Goal: Information Seeking & Learning: Learn about a topic

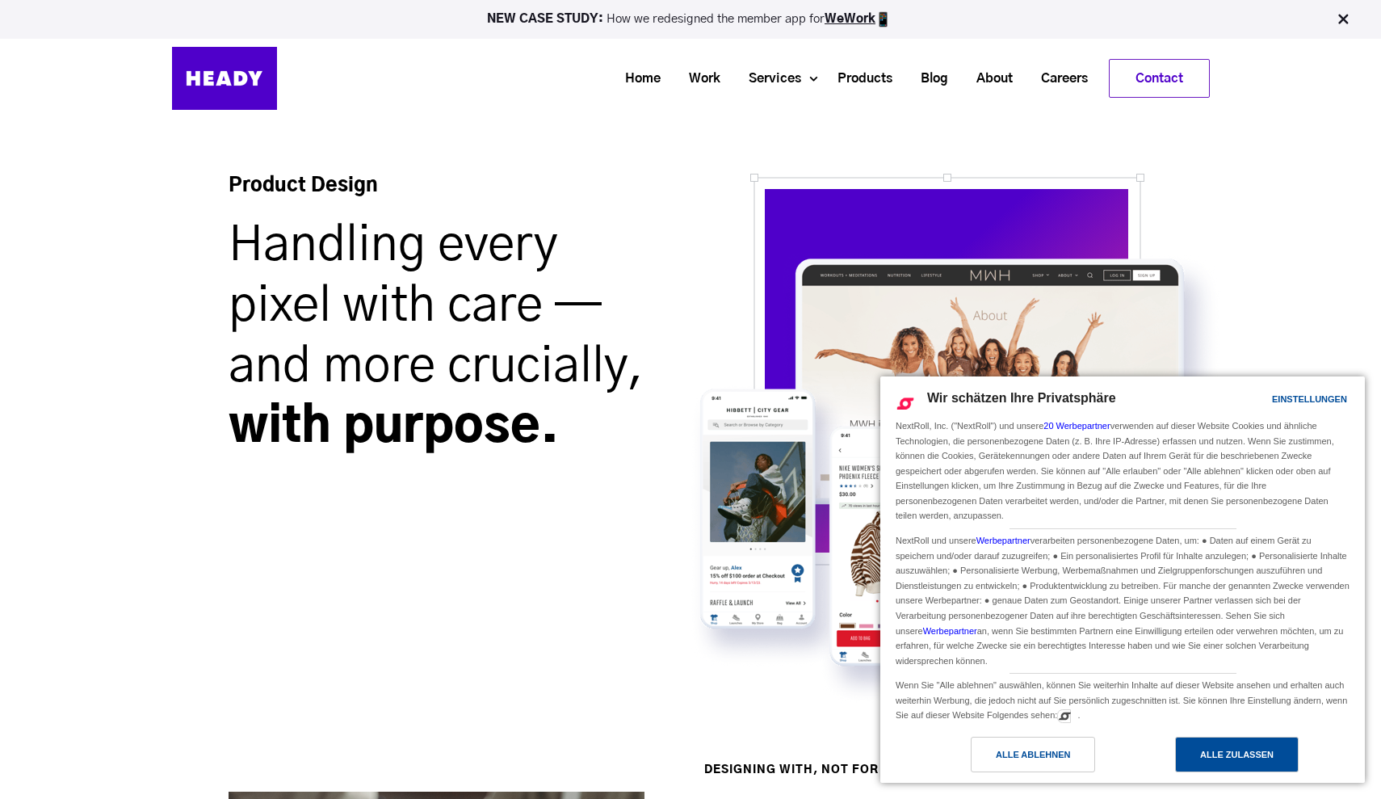
click at [1219, 765] on div "Alle zulassen" at bounding box center [1237, 754] width 124 height 36
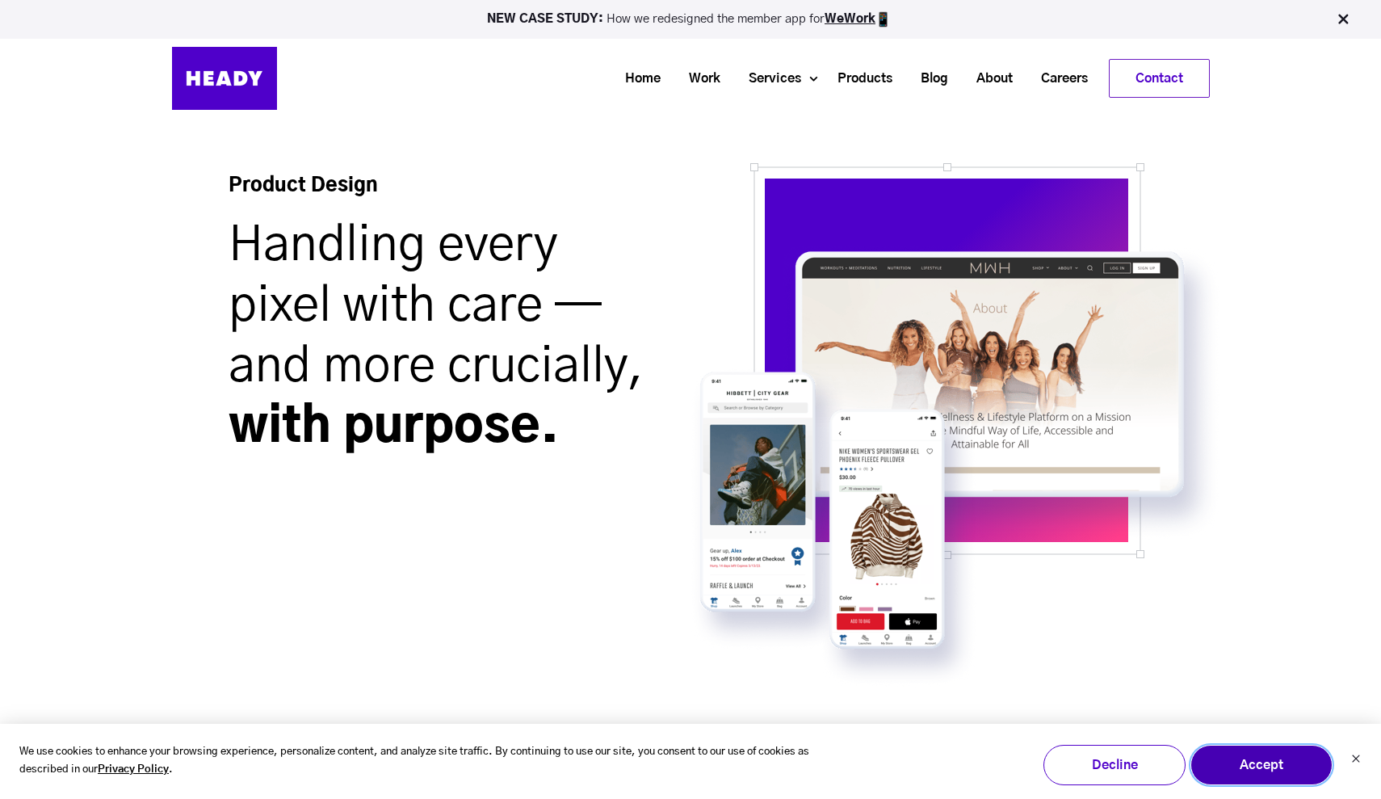
click at [1276, 779] on button "Accept" at bounding box center [1261, 765] width 142 height 40
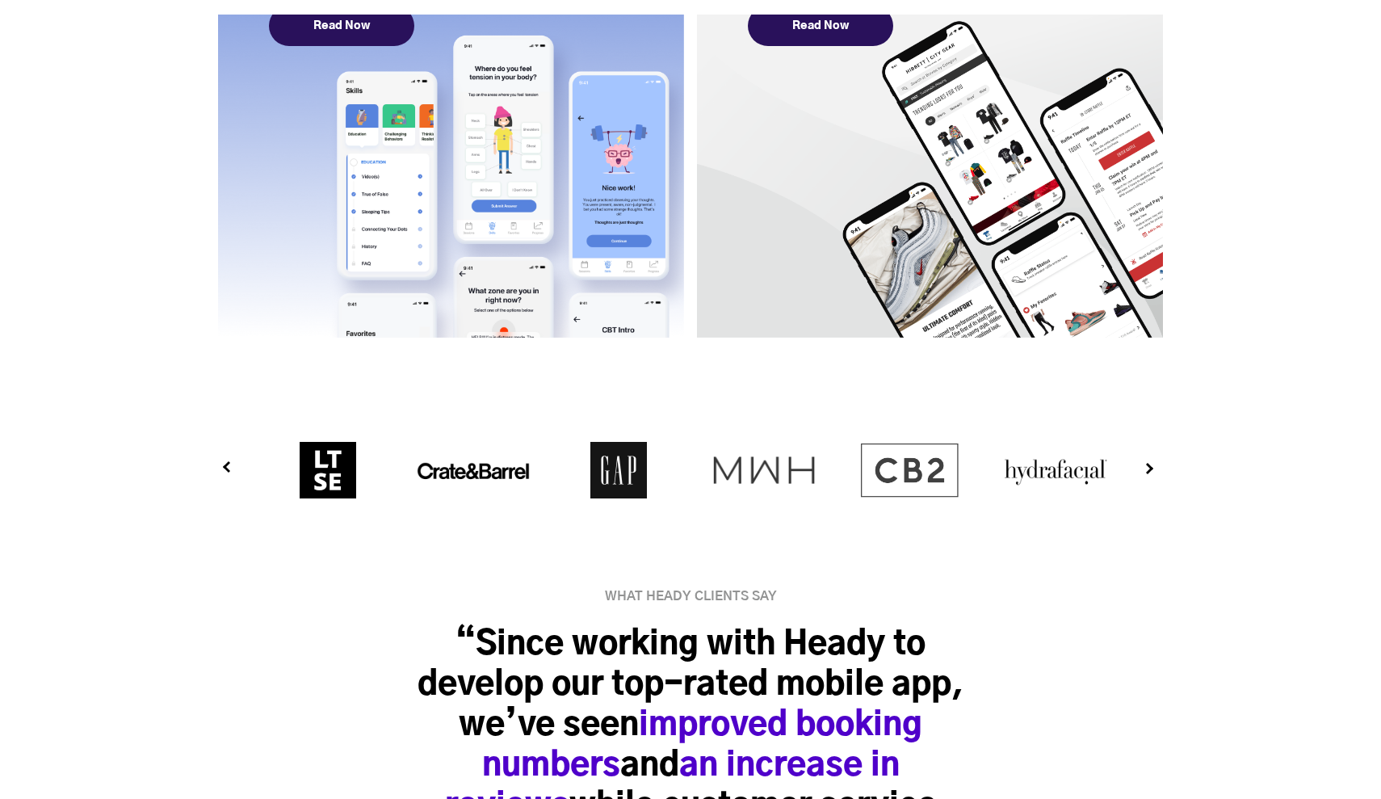
scroll to position [5205, 0]
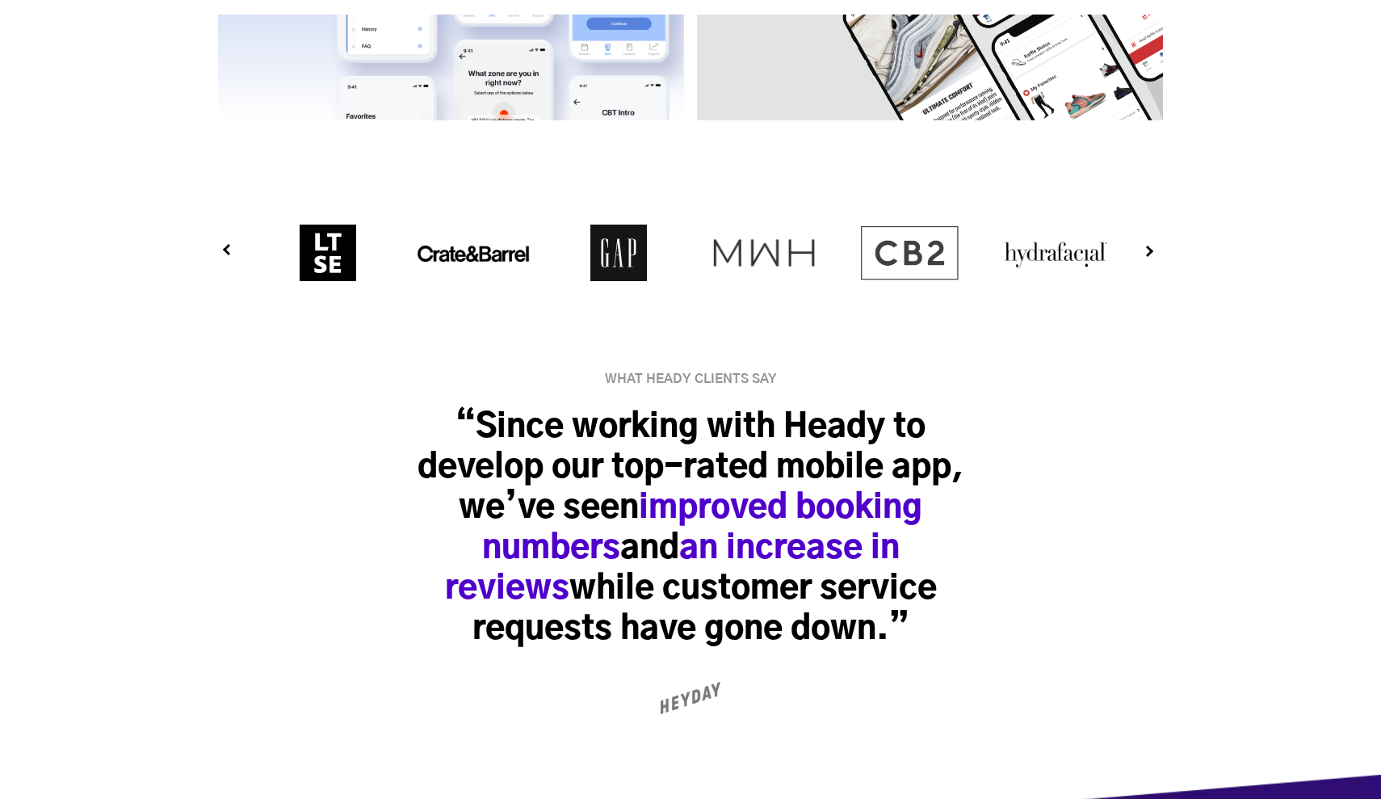
click at [1143, 247] on button "Next" at bounding box center [1135, 250] width 16 height 16
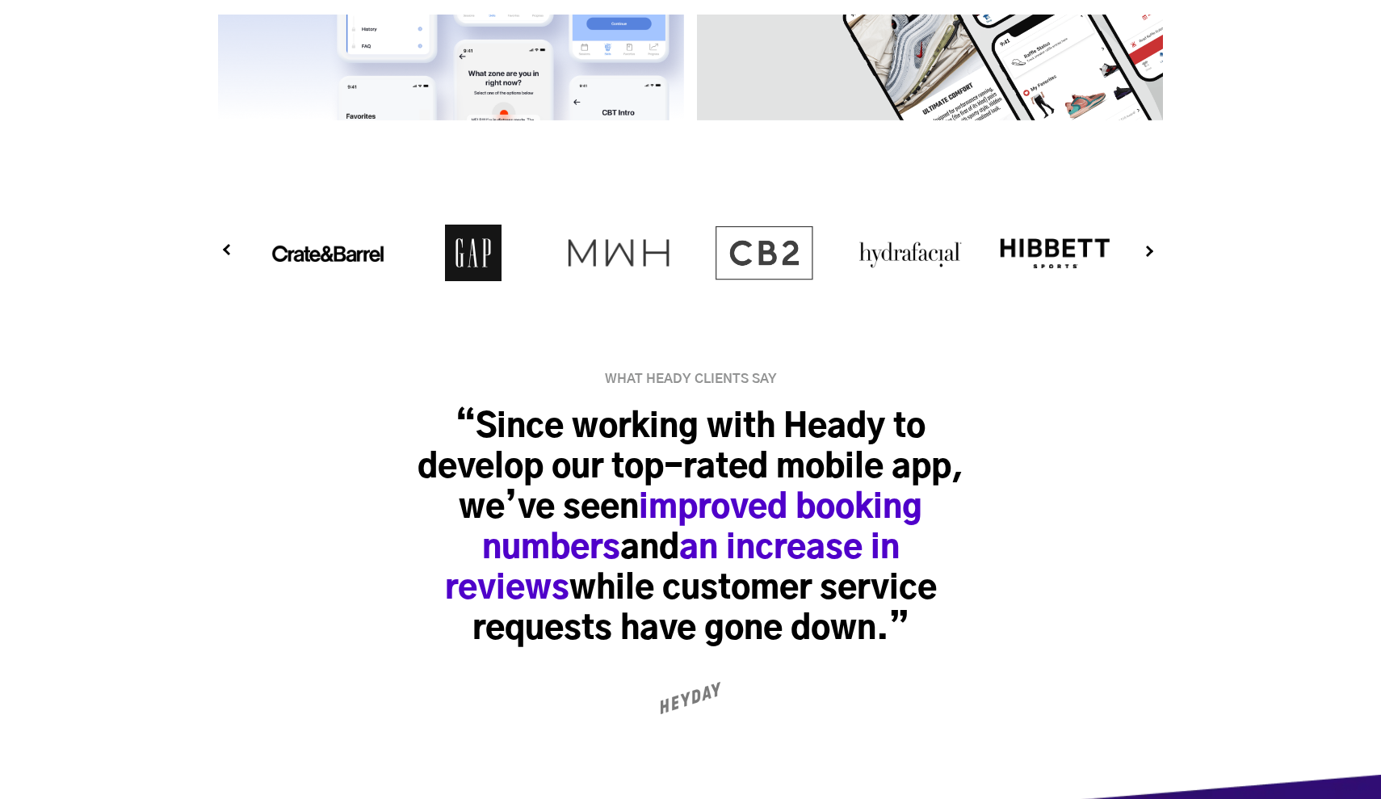
click at [1143, 247] on button "Next" at bounding box center [1135, 250] width 16 height 16
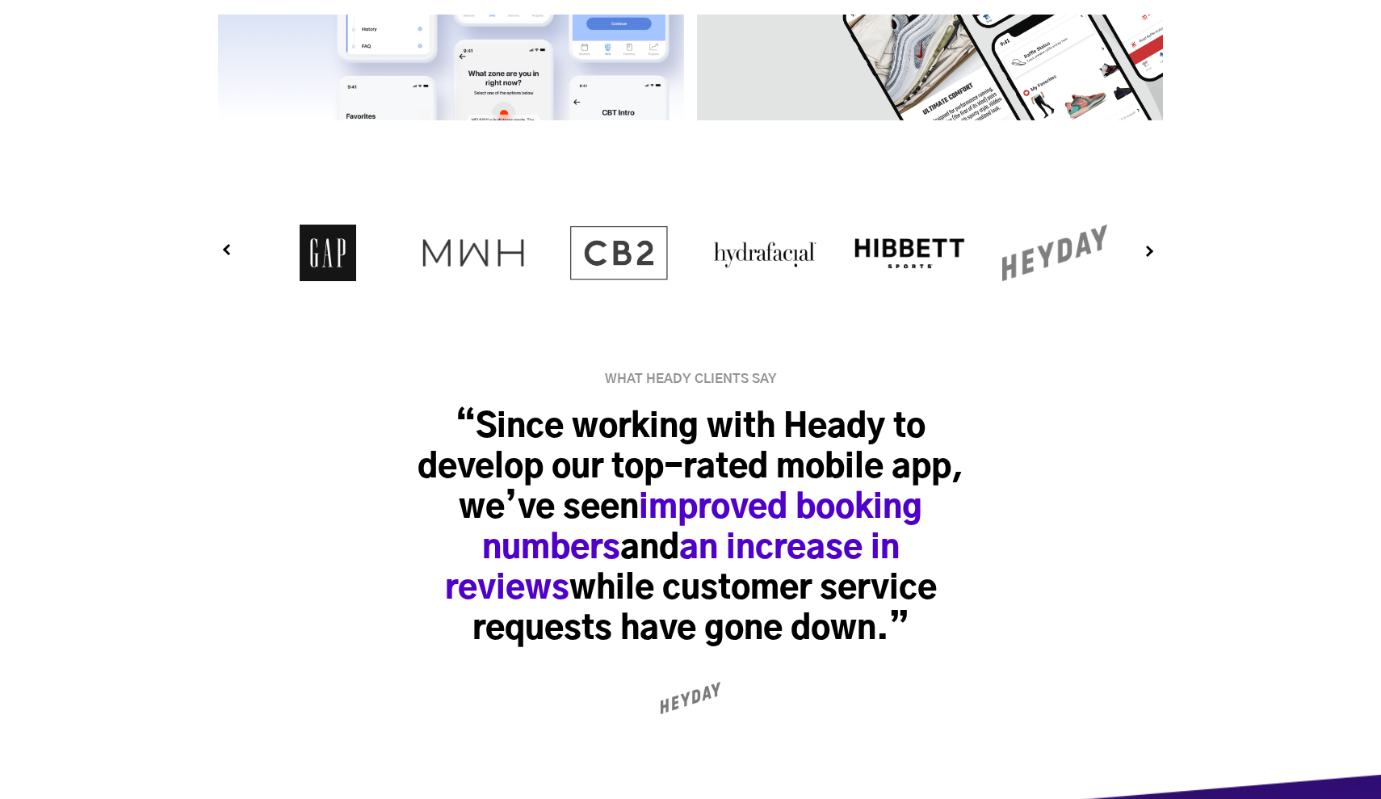
click at [1143, 247] on button "Next" at bounding box center [1135, 250] width 16 height 16
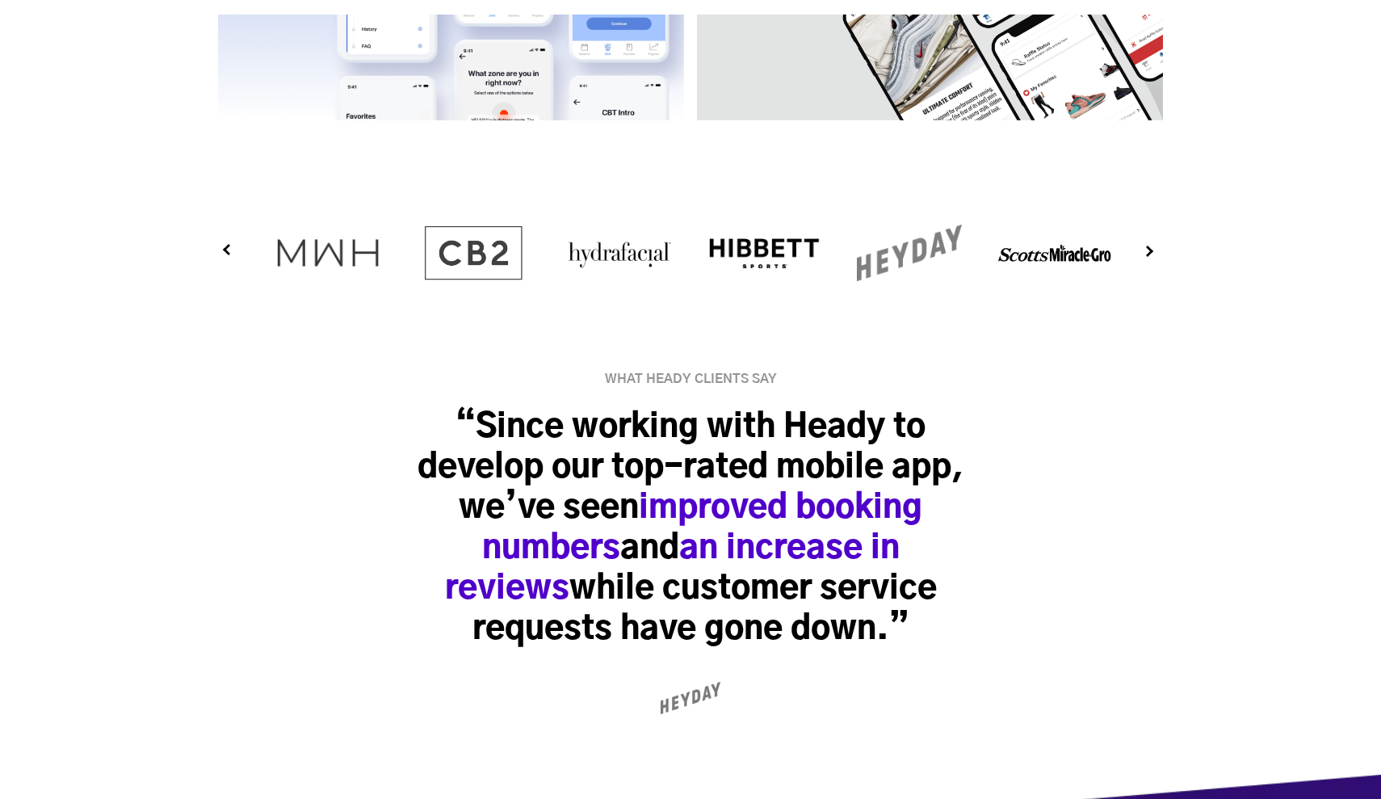
click at [1142, 242] on button "Next" at bounding box center [1135, 250] width 16 height 16
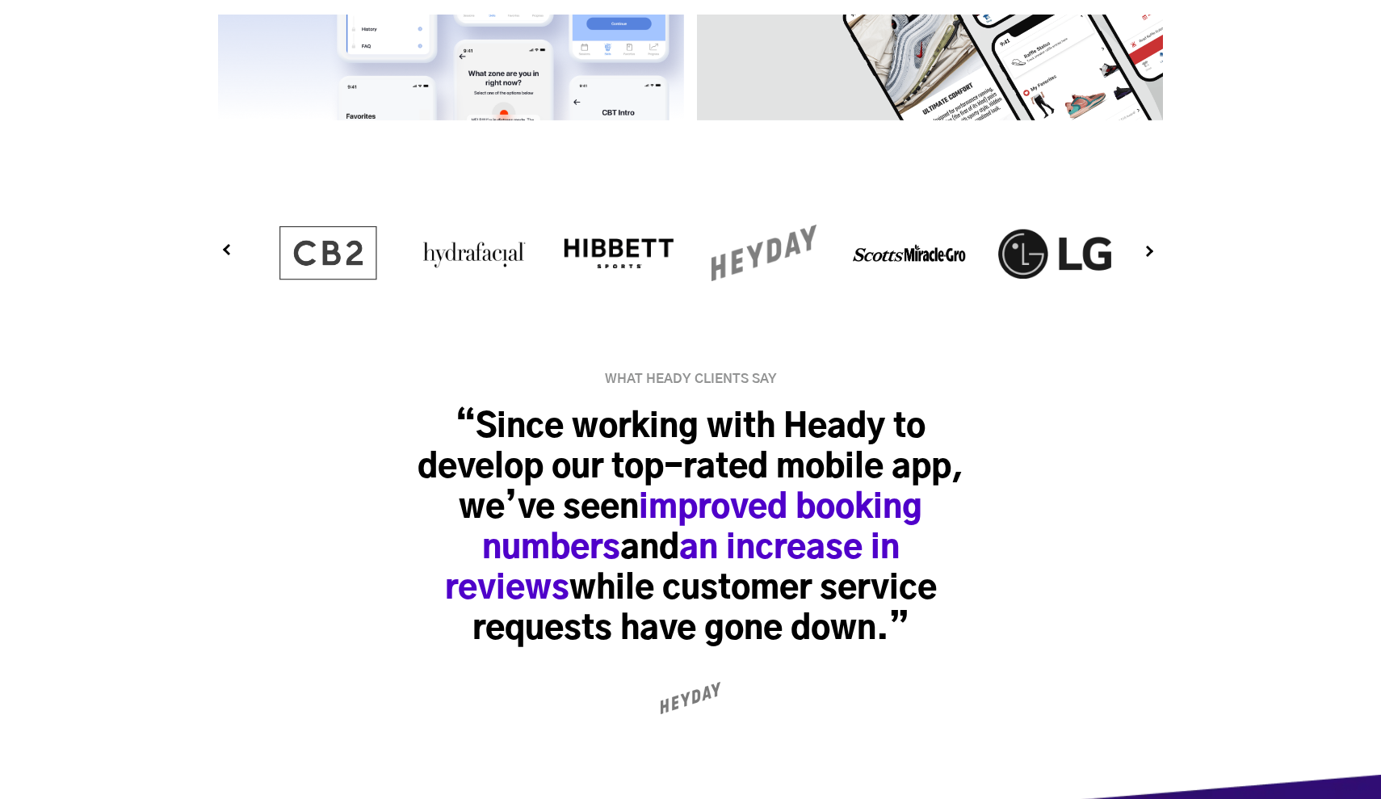
click at [1142, 242] on button "Next" at bounding box center [1135, 250] width 16 height 16
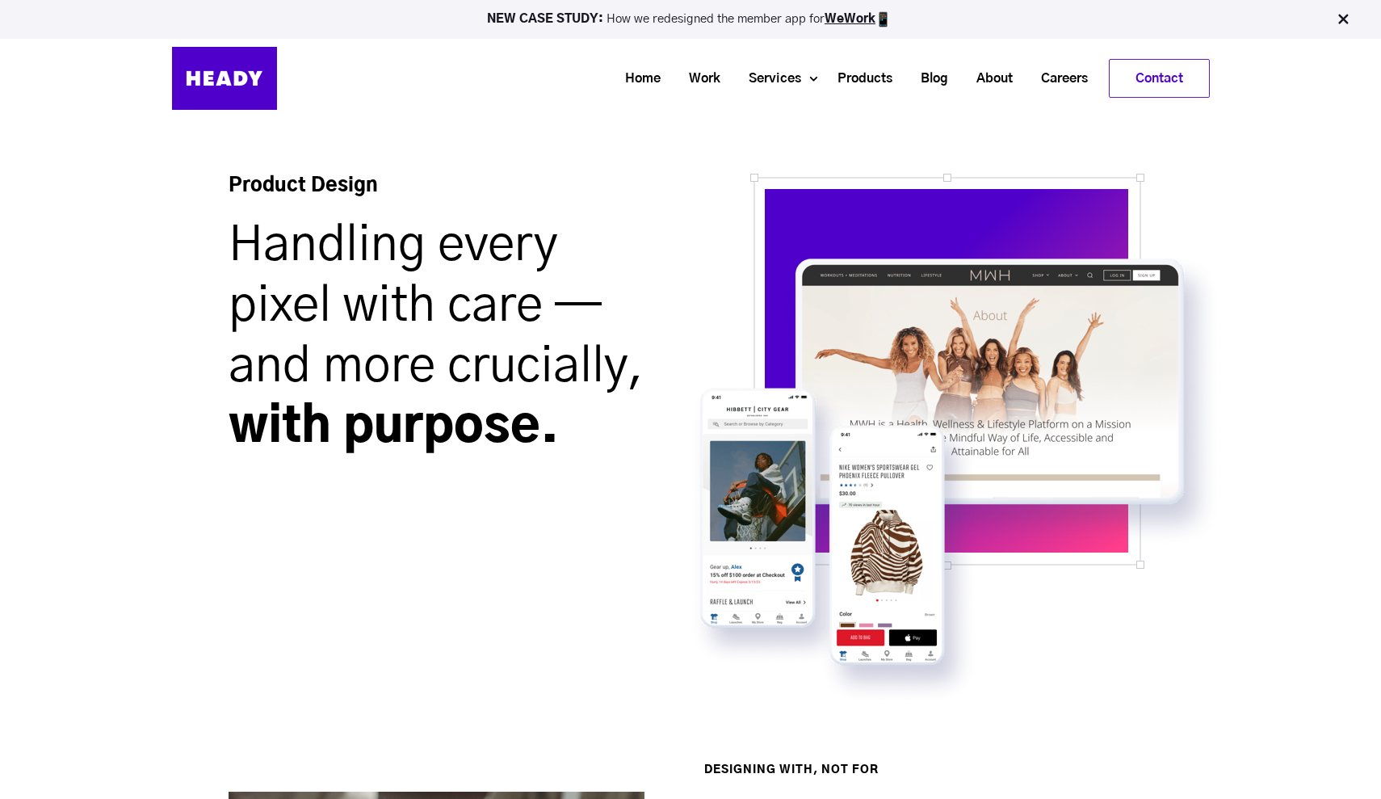
scroll to position [0, 0]
click at [704, 71] on link "Work" at bounding box center [699, 79] width 60 height 30
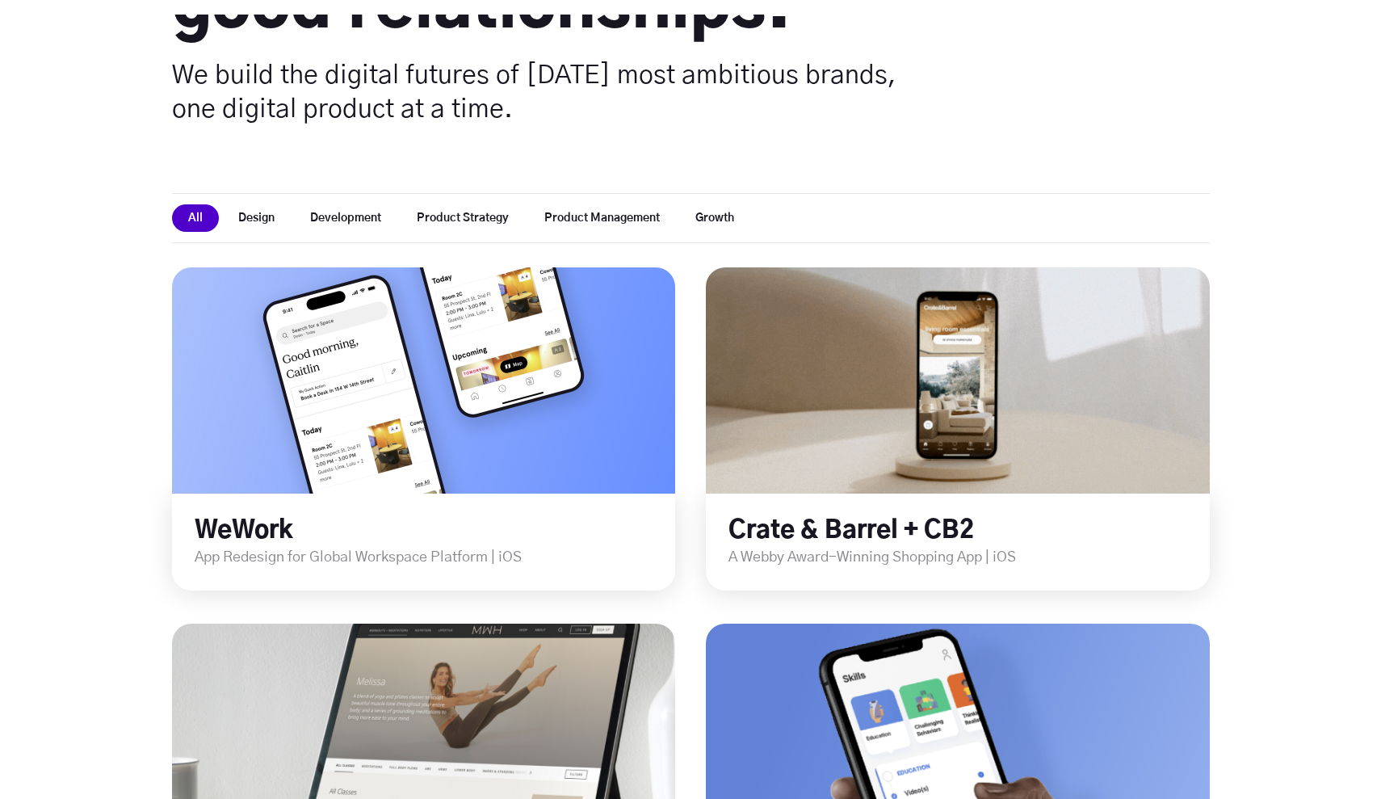
scroll to position [308, 0]
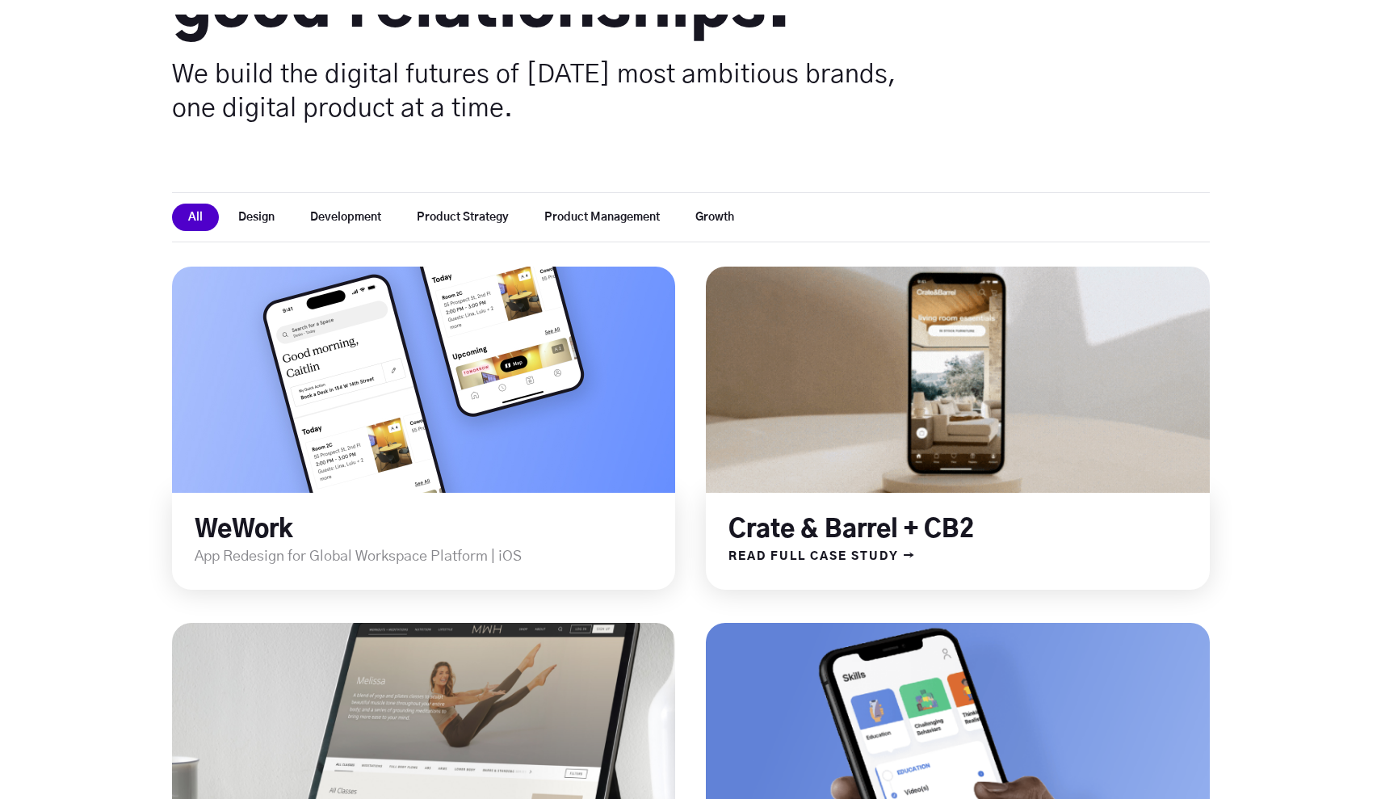
click at [943, 414] on link at bounding box center [958, 379] width 604 height 271
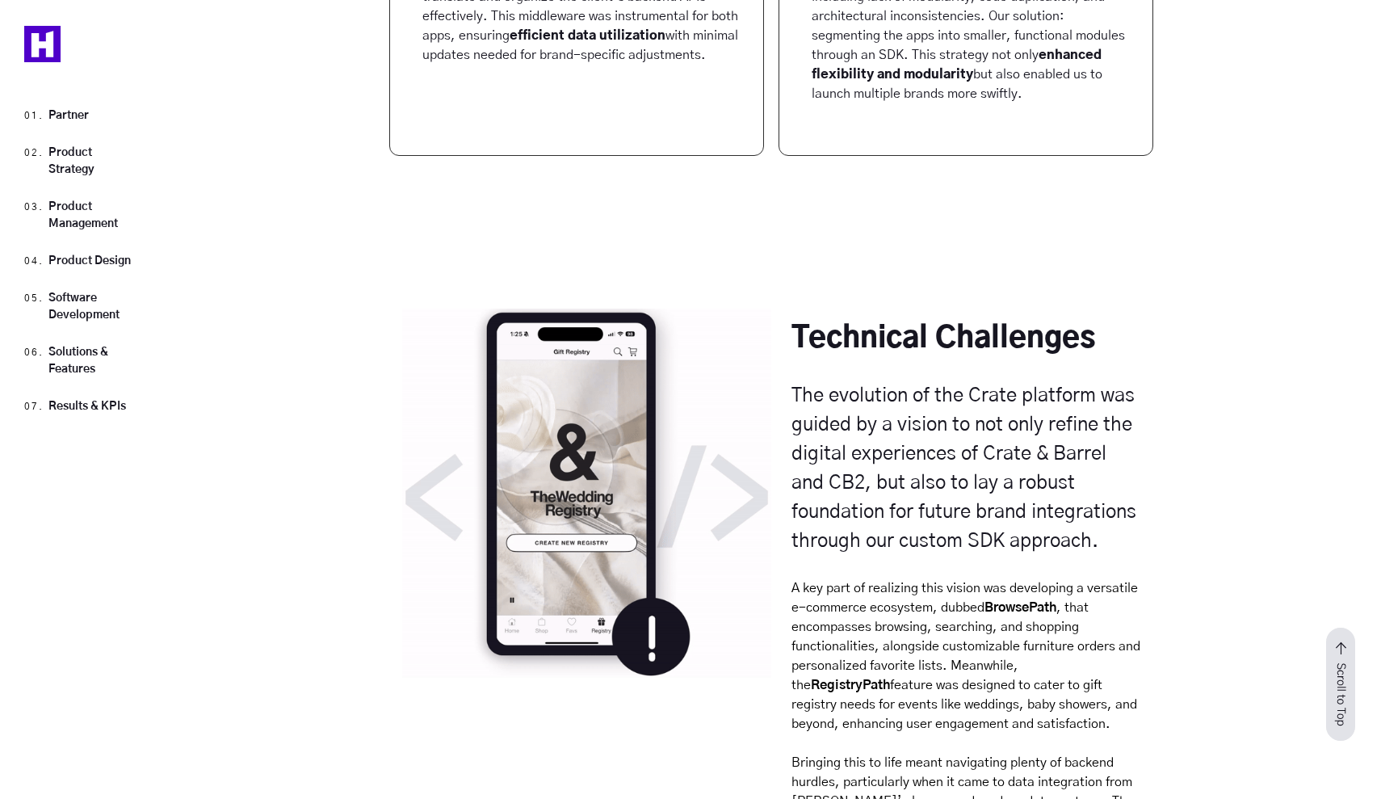
scroll to position [9033, 0]
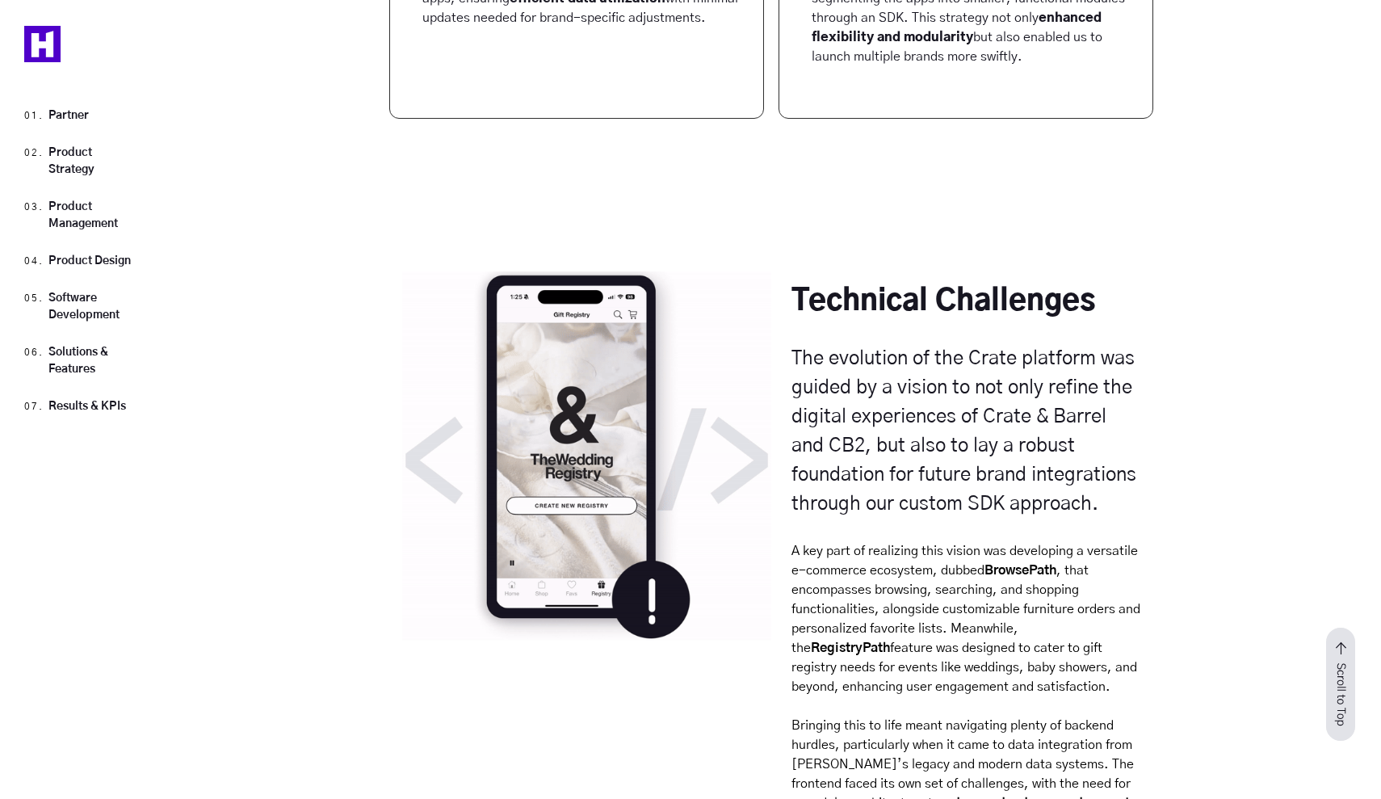
click at [740, 447] on img at bounding box center [586, 455] width 369 height 369
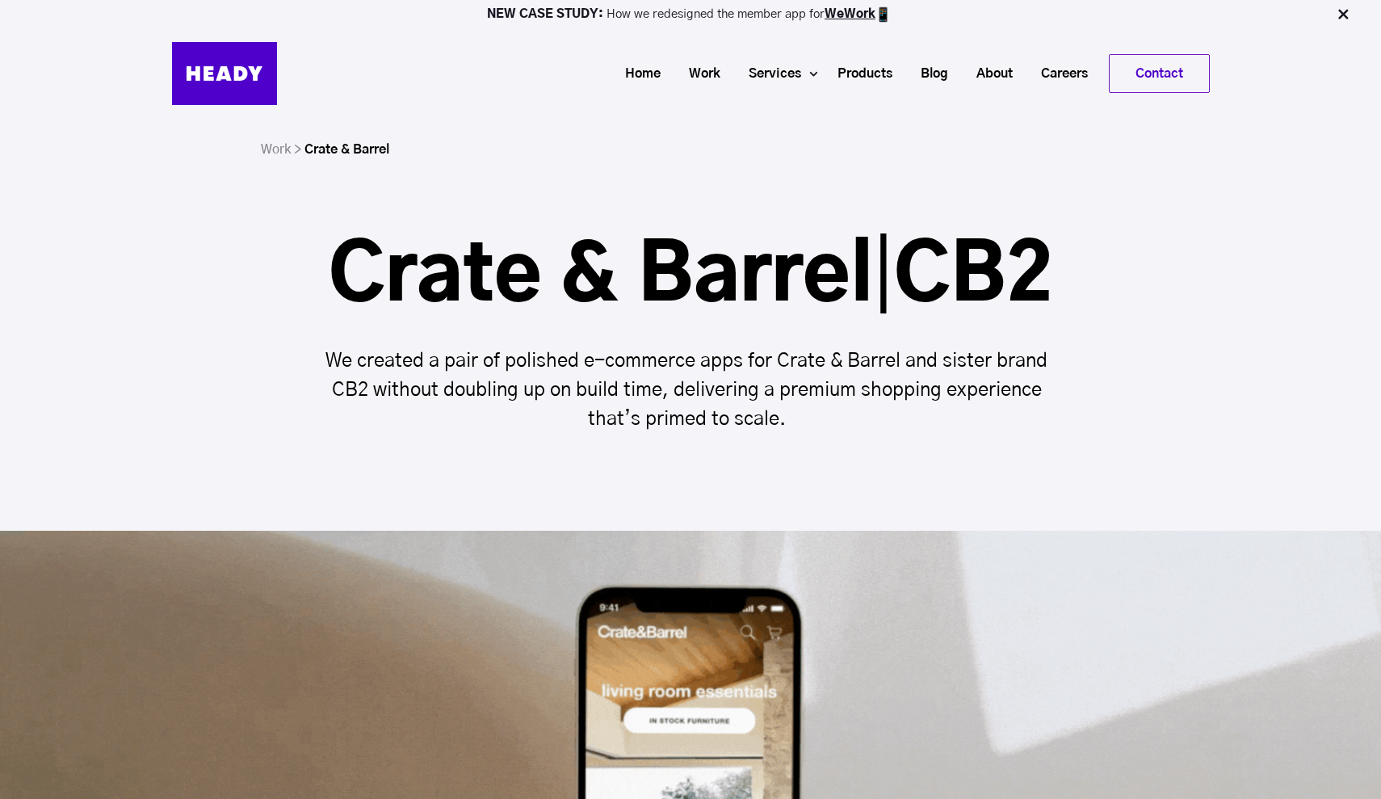
scroll to position [0, 0]
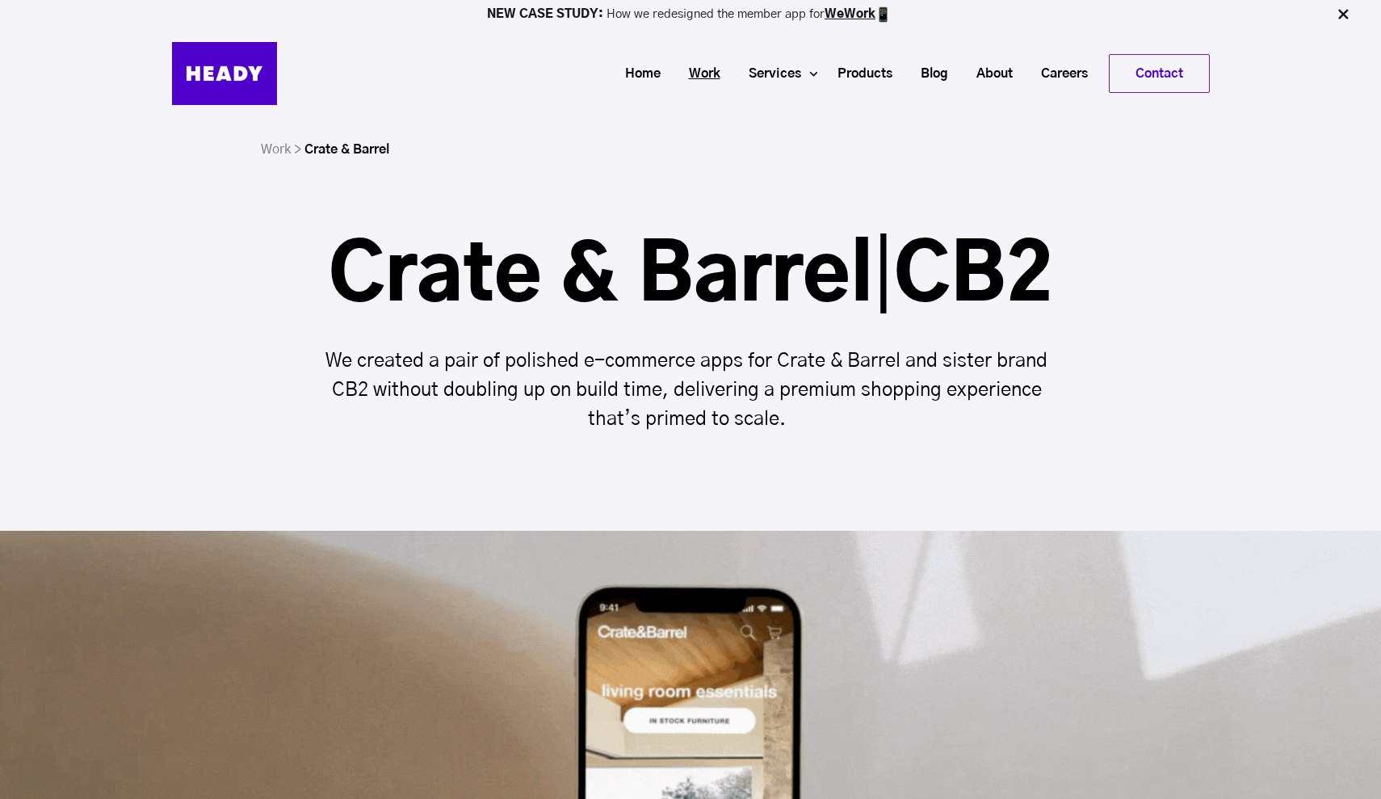
click at [698, 73] on link "Work" at bounding box center [699, 74] width 60 height 30
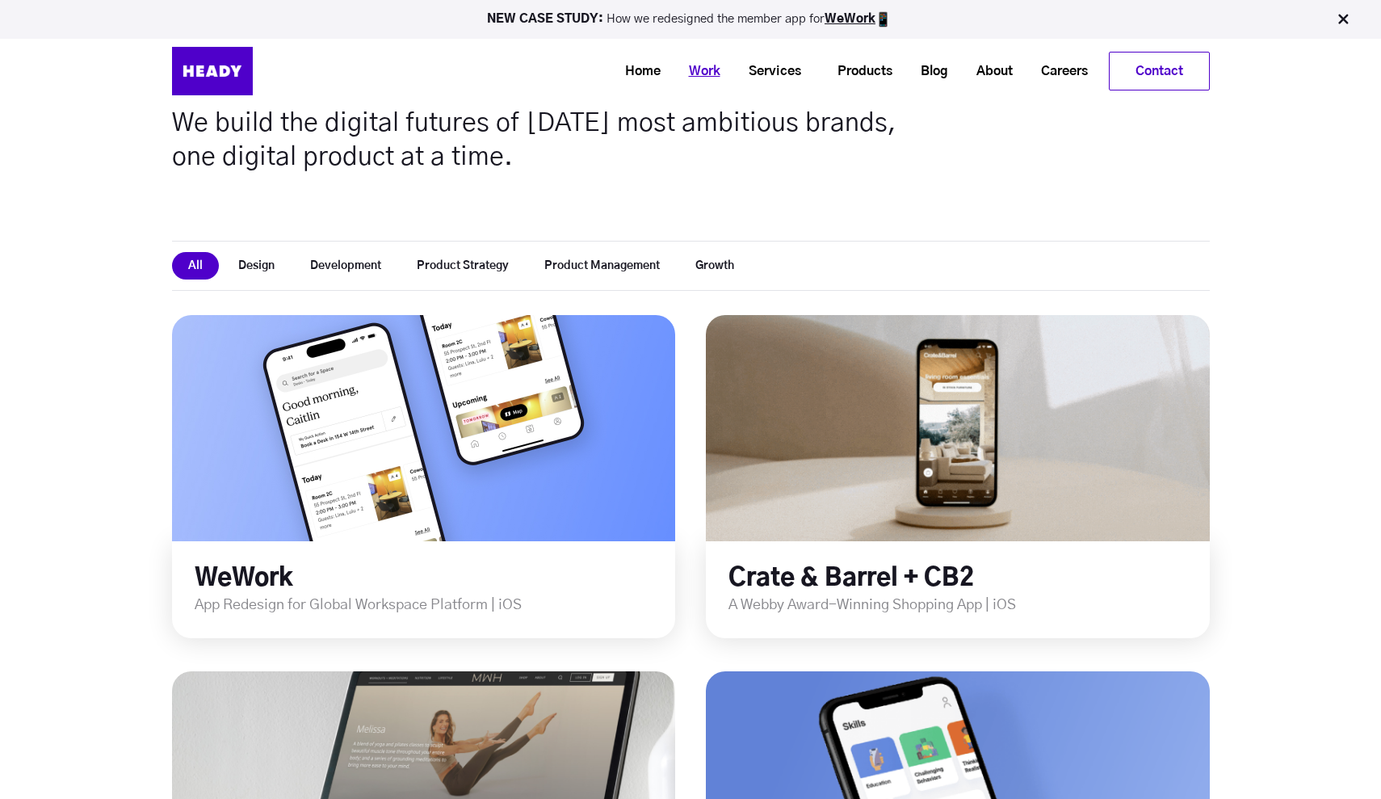
scroll to position [258, 0]
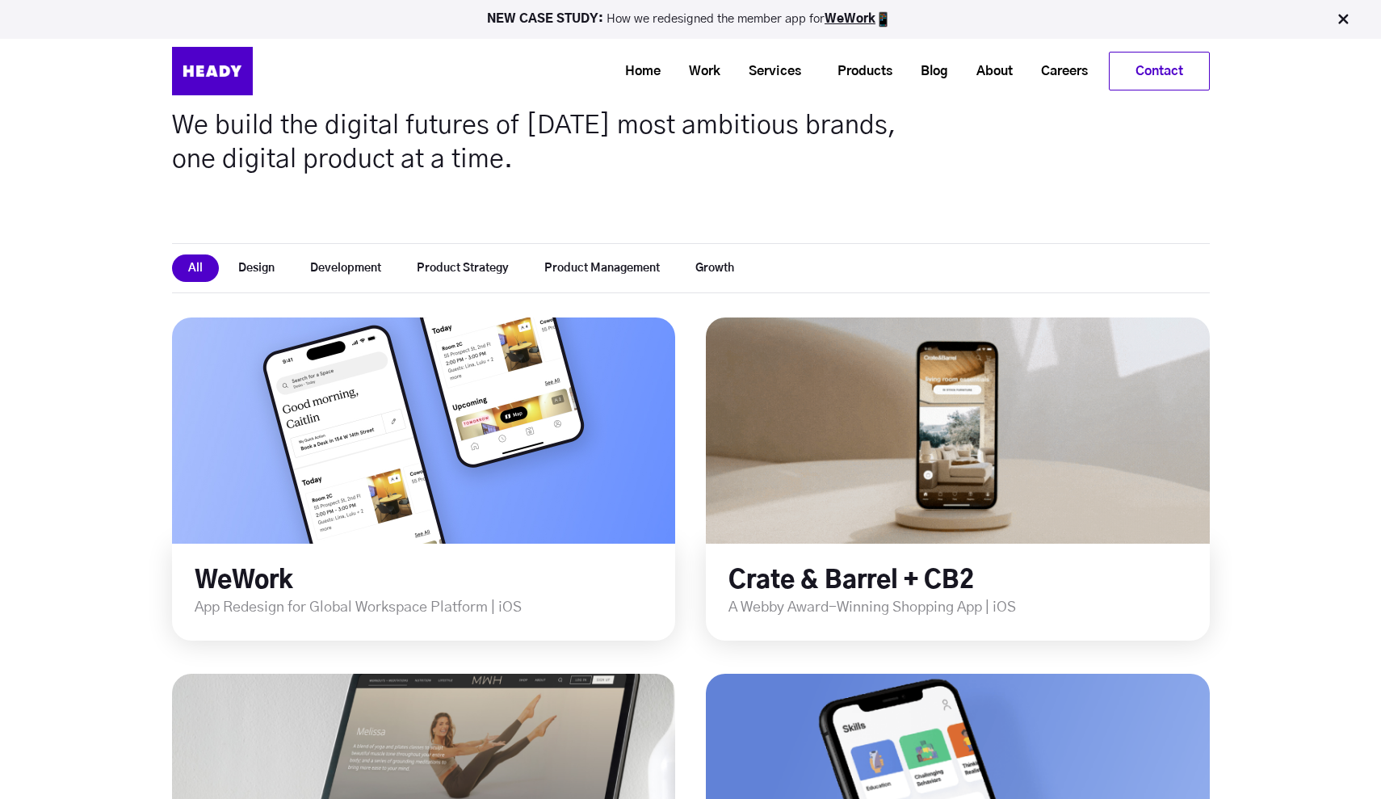
click at [248, 267] on button "Design" at bounding box center [256, 267] width 69 height 27
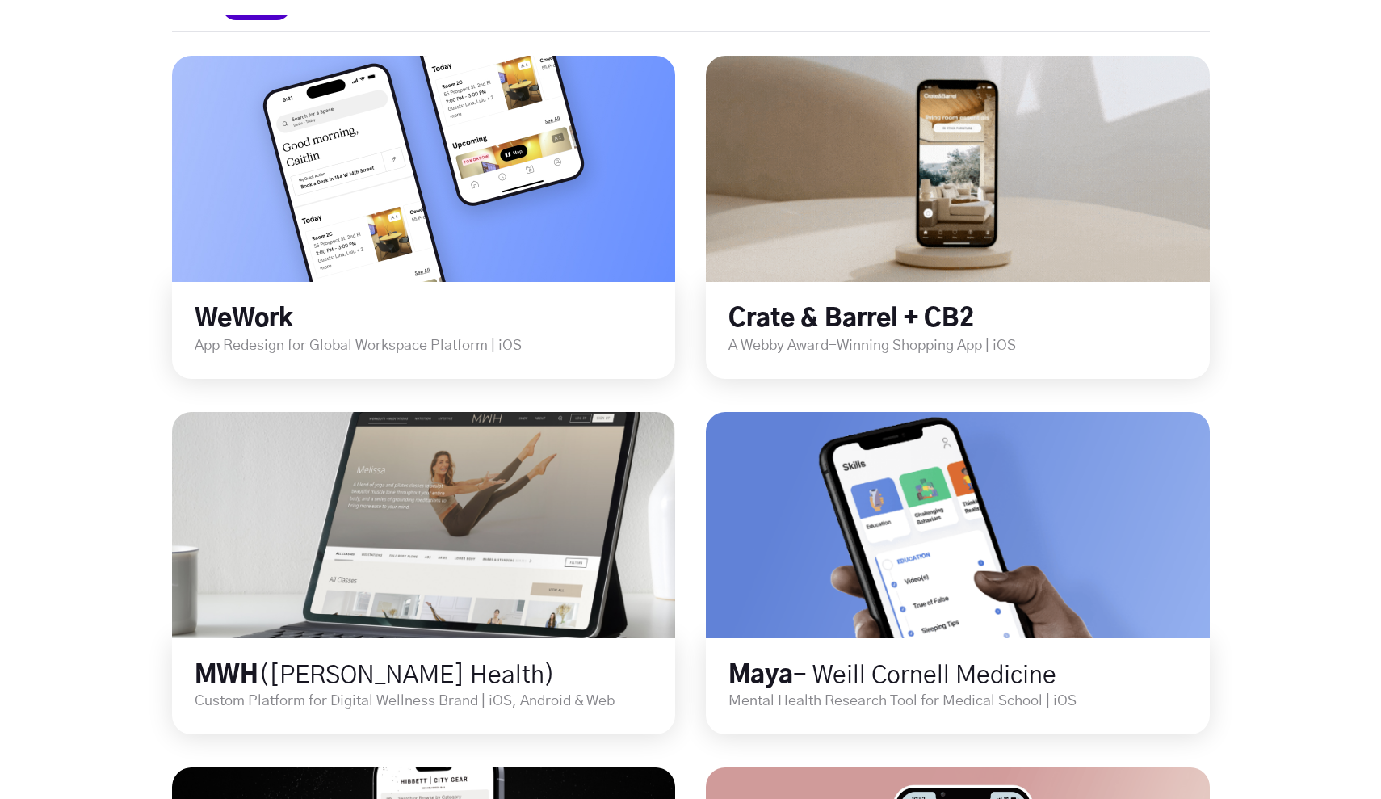
scroll to position [520, 0]
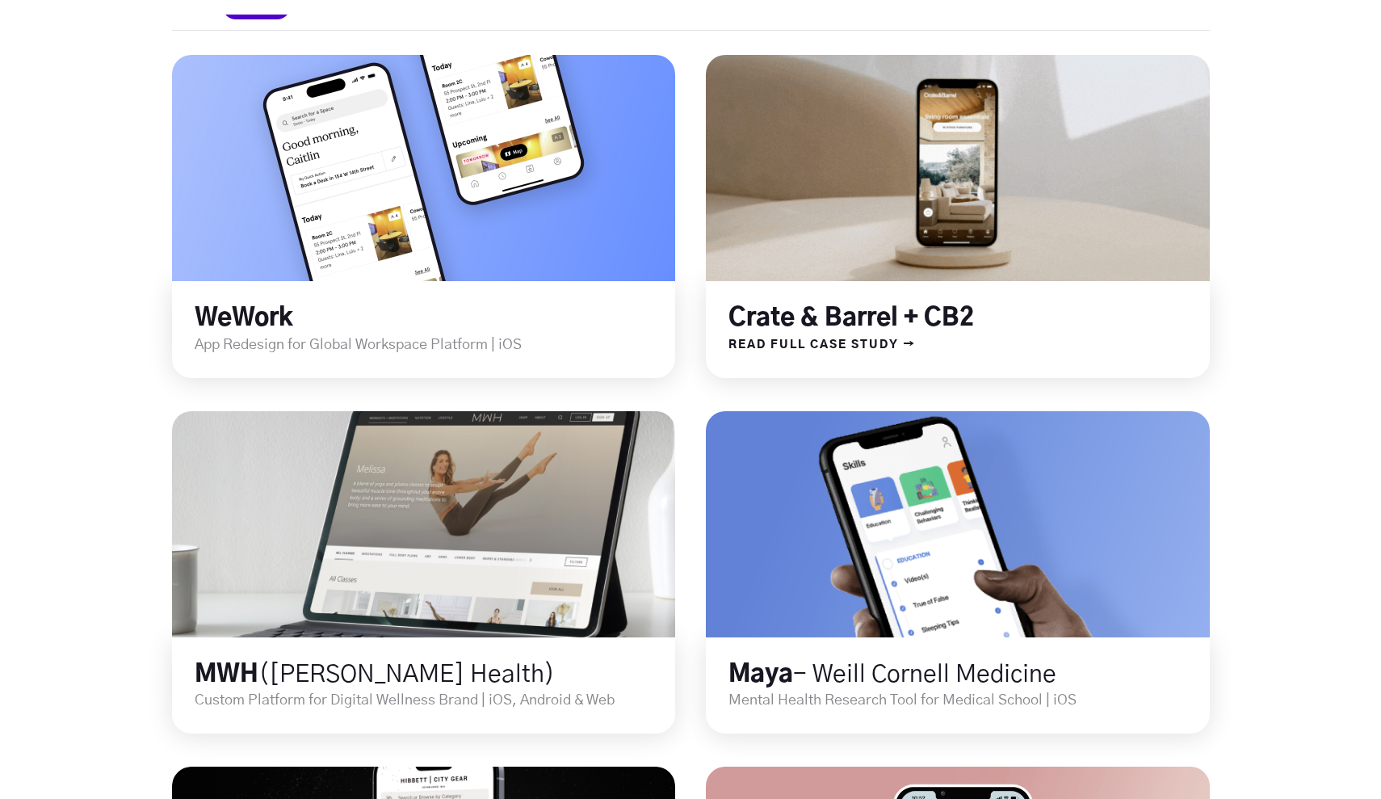
click at [952, 309] on link "Crate & Barrel + CB2" at bounding box center [850, 318] width 245 height 24
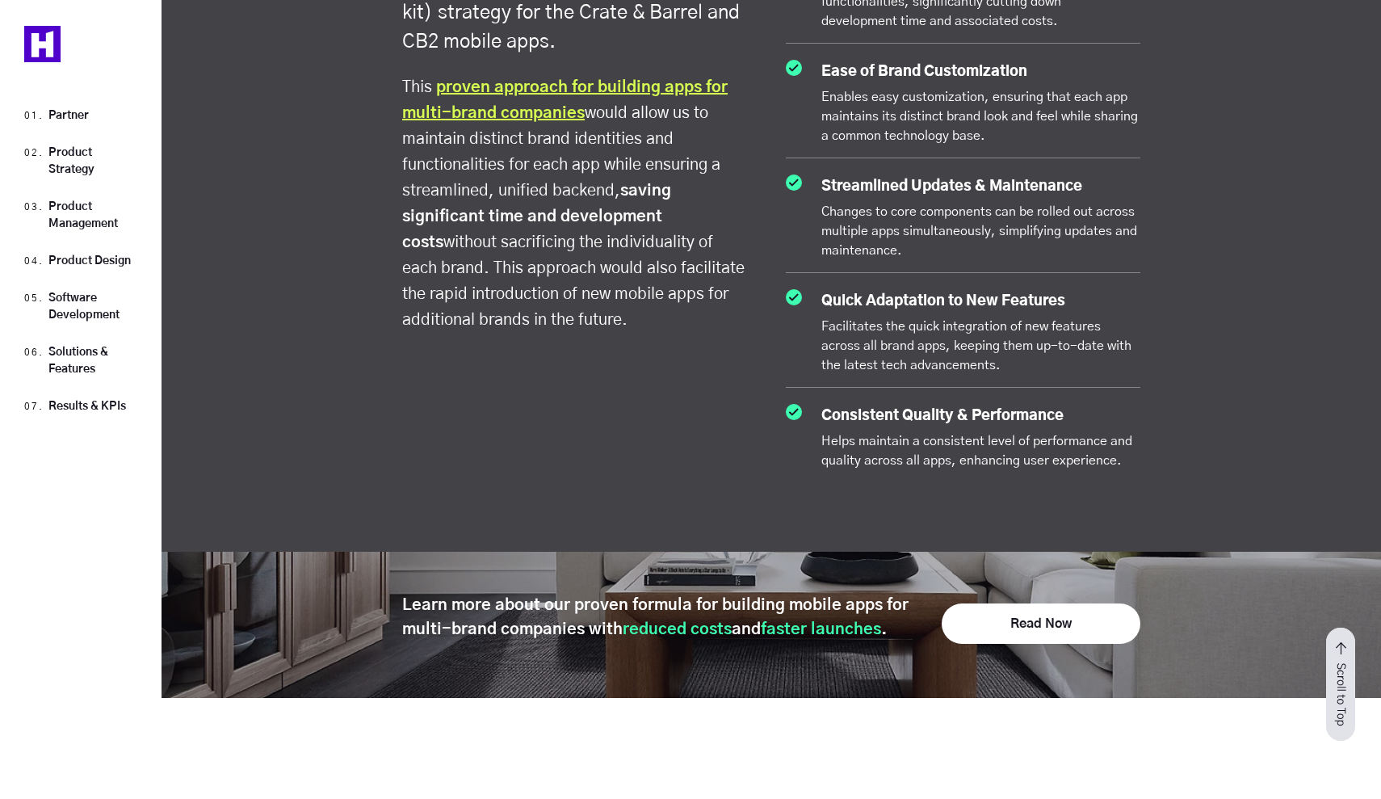
scroll to position [2915, 0]
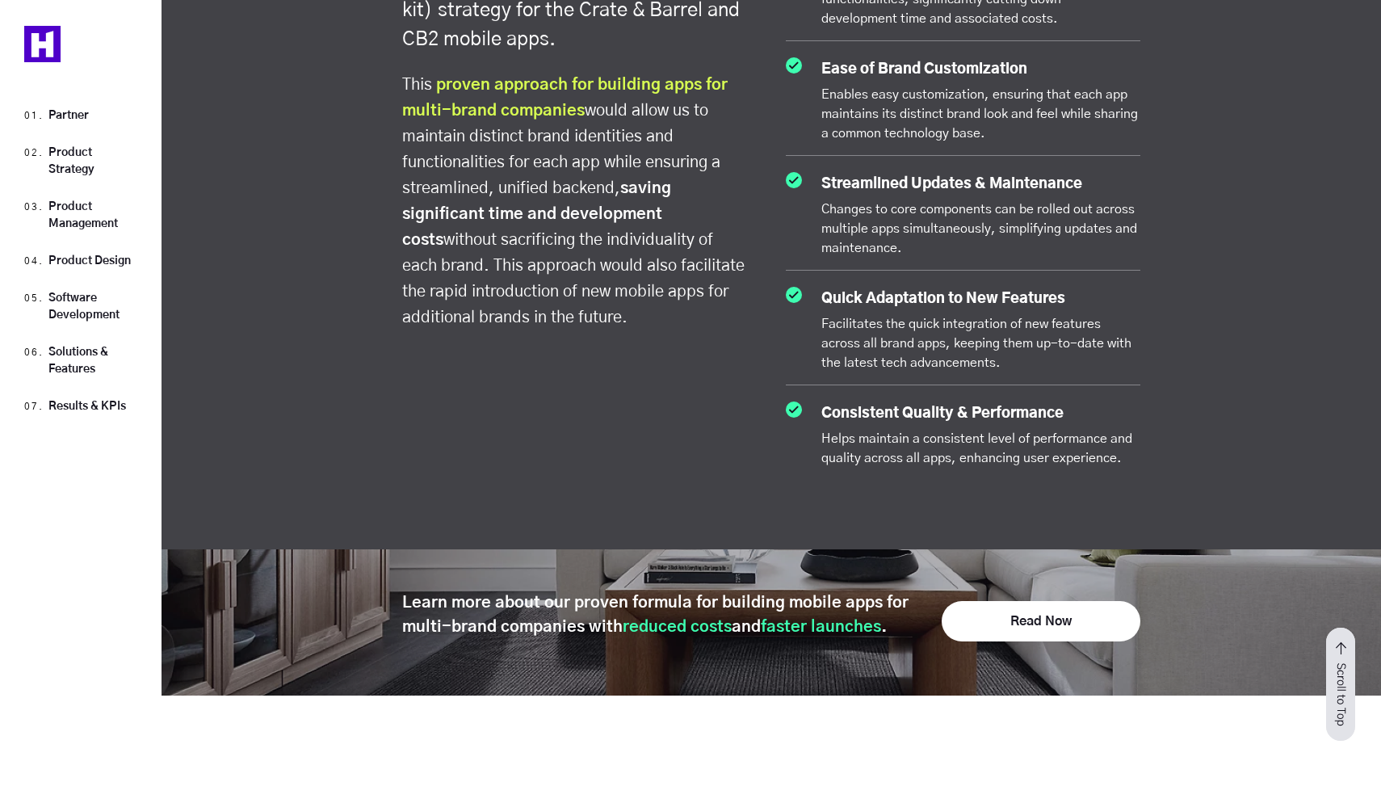
click at [520, 81] on link "proven approach for building apps for multi-brand companies" at bounding box center [564, 98] width 325 height 42
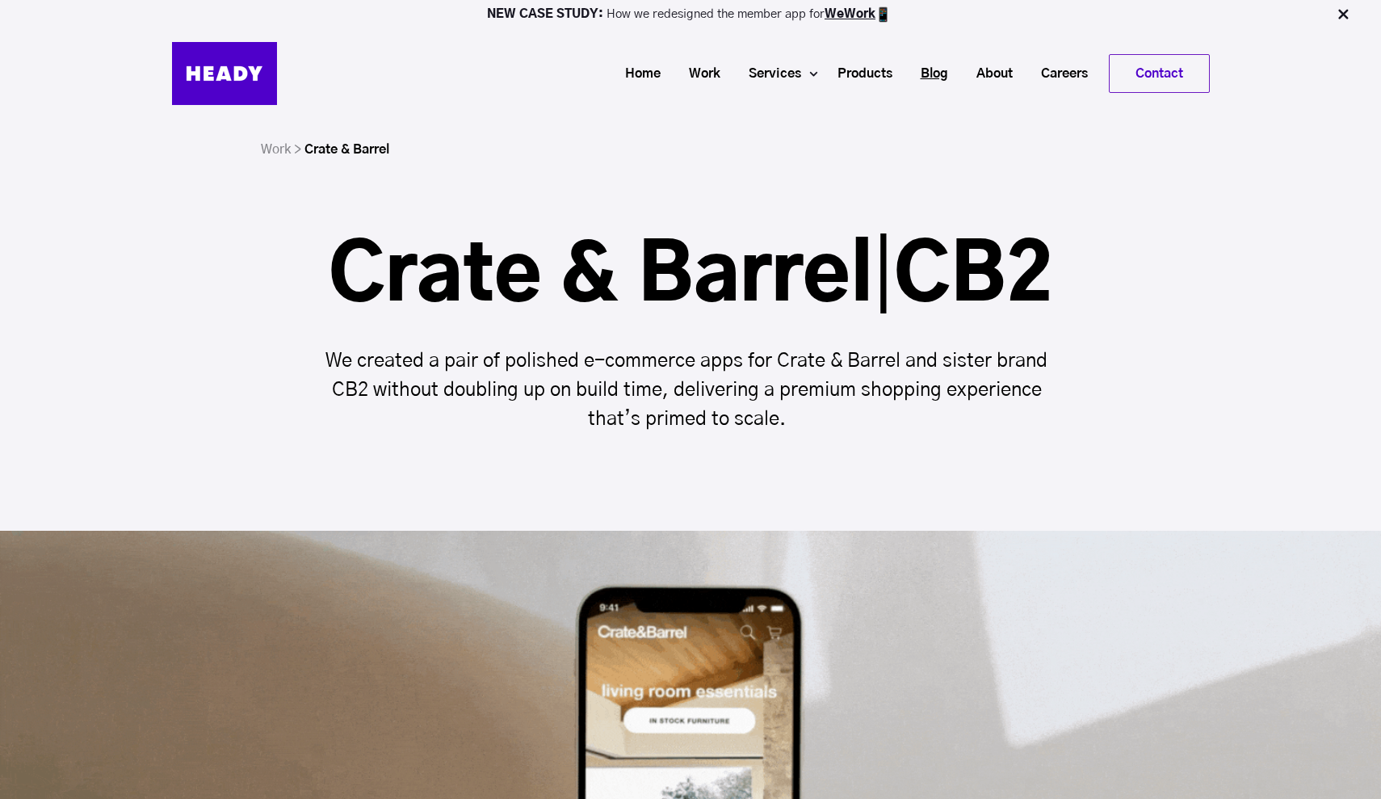
click at [928, 70] on link "Blog" at bounding box center [928, 74] width 56 height 30
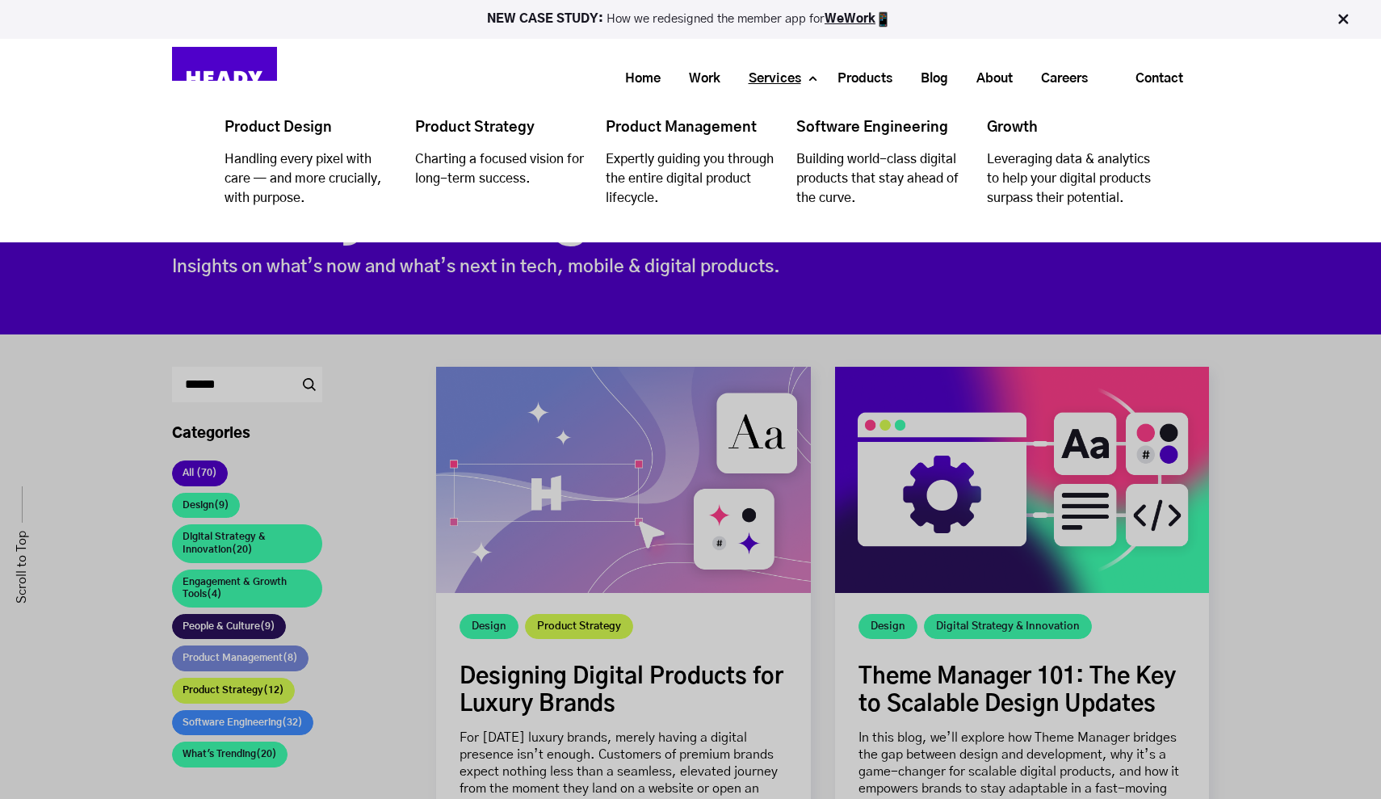
click at [801, 82] on link "Services" at bounding box center [768, 79] width 81 height 30
click at [804, 73] on link "Services" at bounding box center [768, 79] width 81 height 30
click at [808, 82] on div "Product Design Handling every pixel with care — and more crucially, with purpos…" at bounding box center [690, 162] width 953 height 162
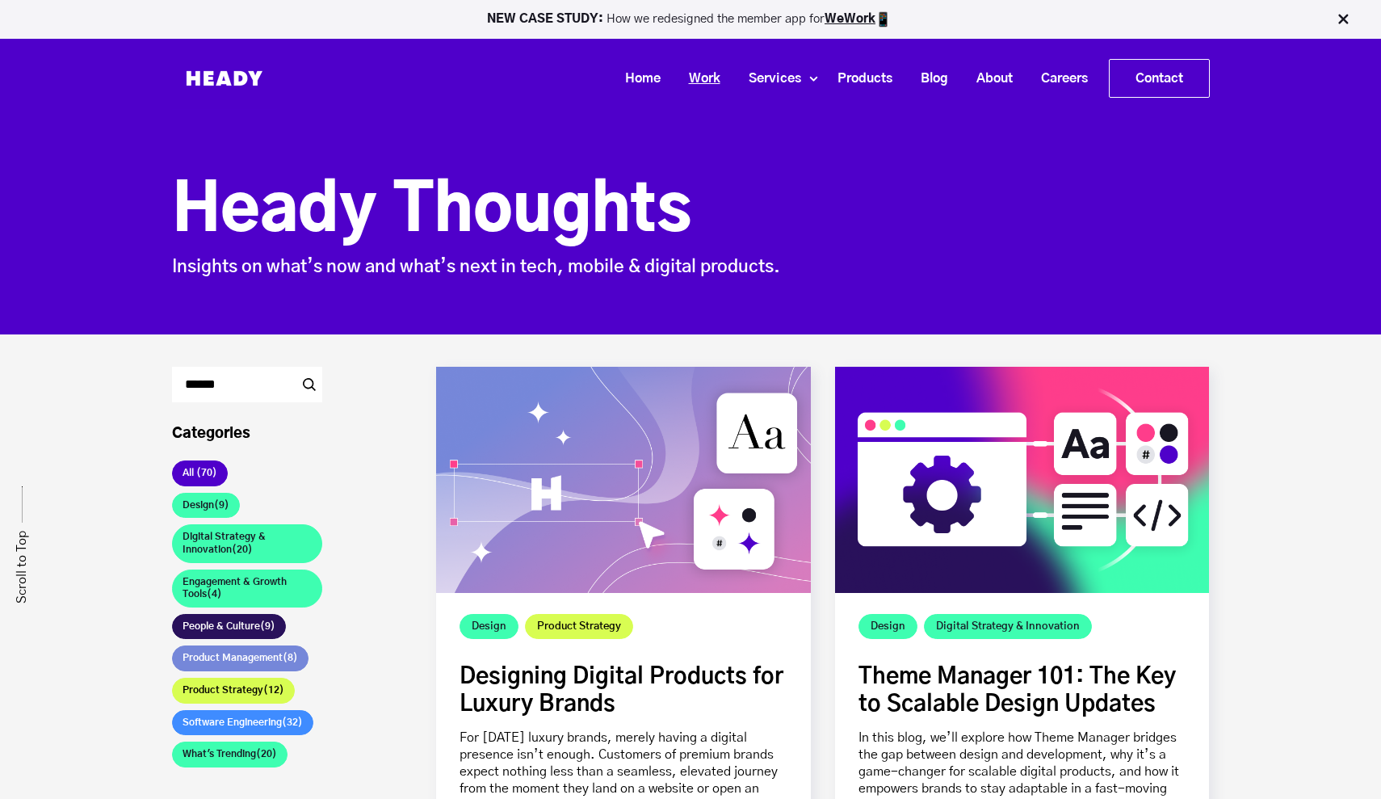
click at [705, 75] on link "Work" at bounding box center [699, 79] width 60 height 30
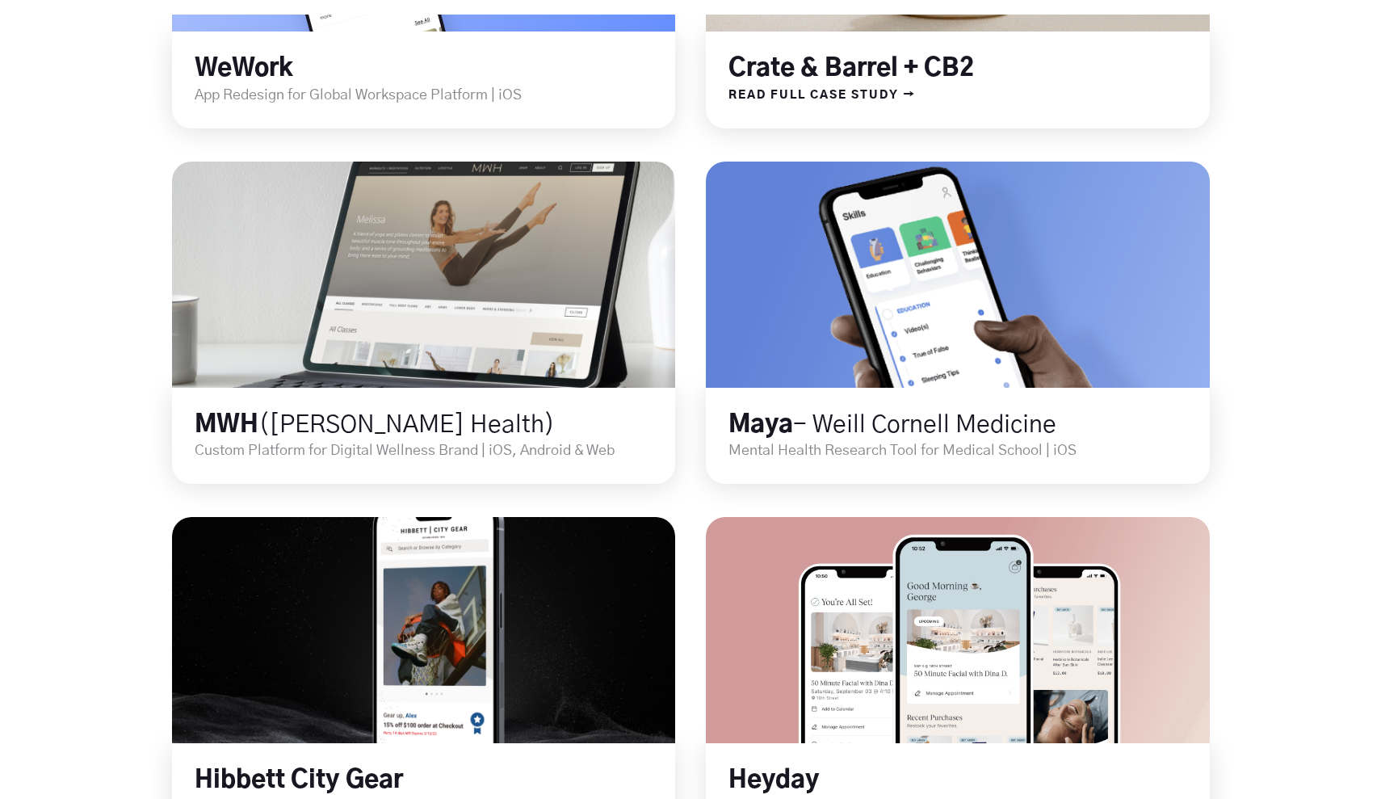
scroll to position [769, 0]
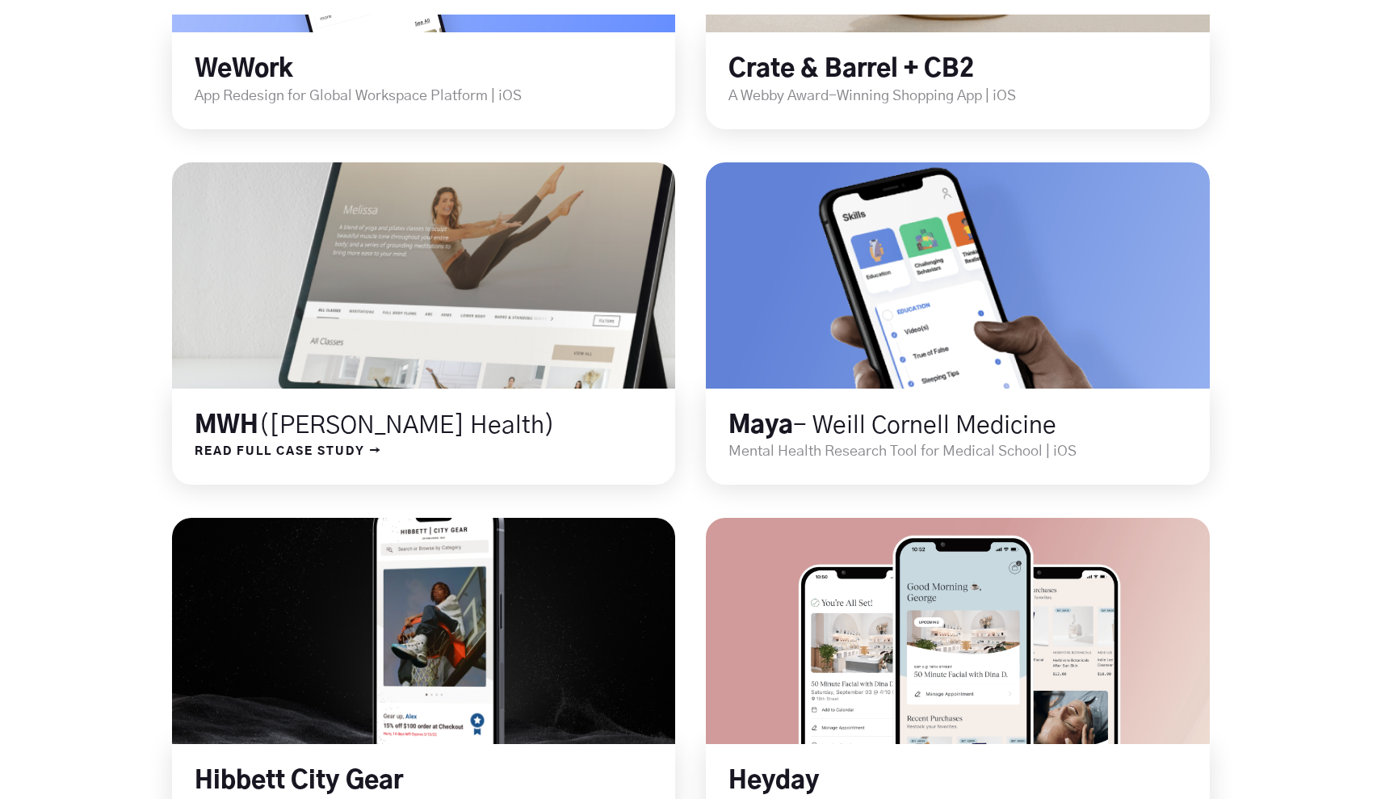
click at [383, 272] on link at bounding box center [423, 275] width 604 height 271
